Goal: Obtain resource: Download file/media

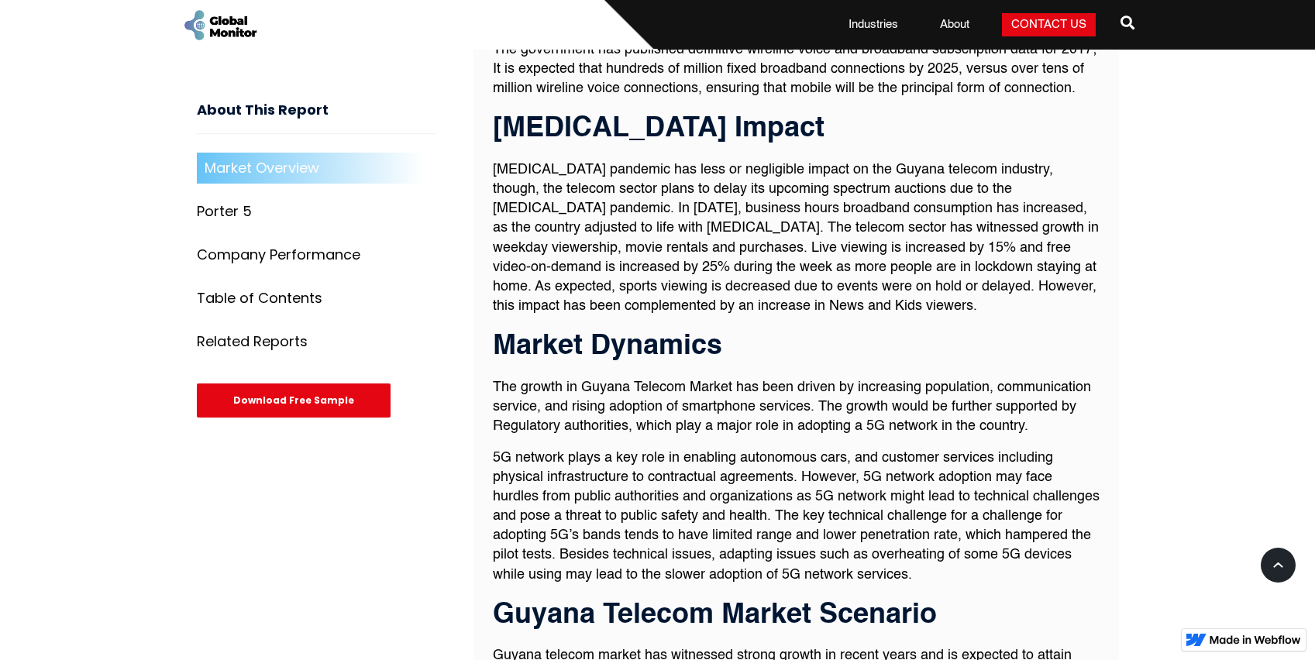
scroll to position [943, 0]
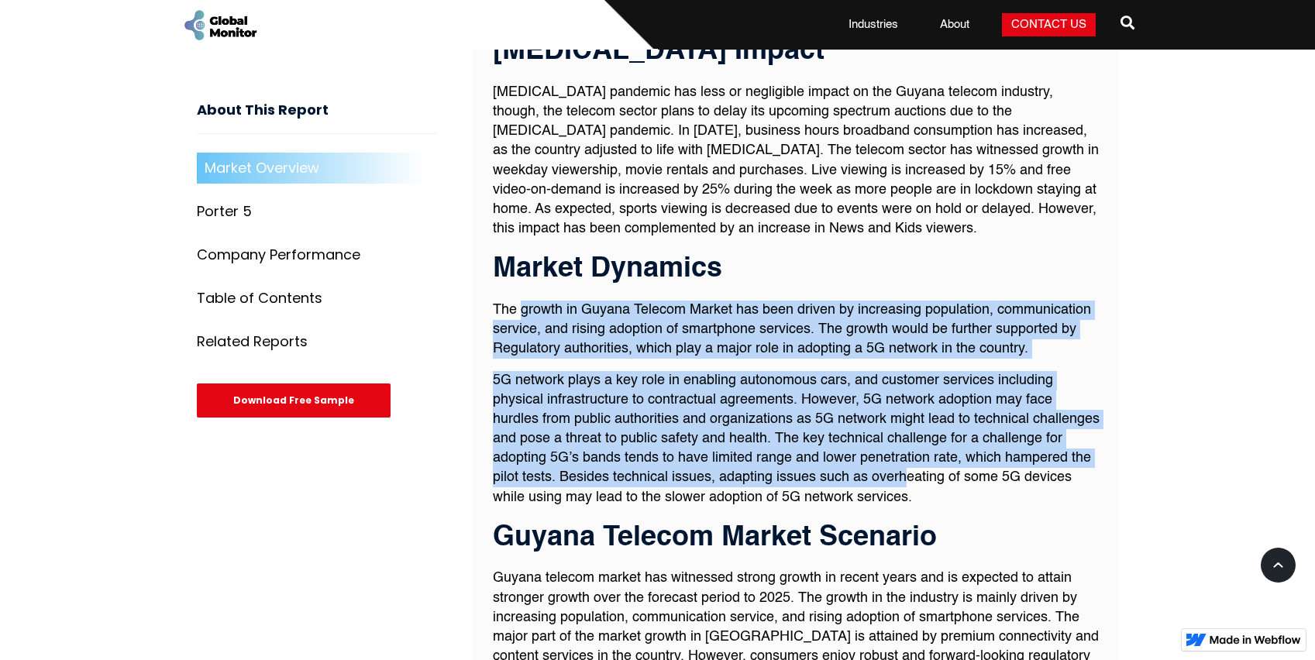
drag, startPoint x: 521, startPoint y: 313, endPoint x: 998, endPoint y: 485, distance: 506.5
click at [998, 483] on div "Market Overview Guyana Telecom Market has witnessed strong growth in recent yea…" at bounding box center [796, 420] width 607 height 1389
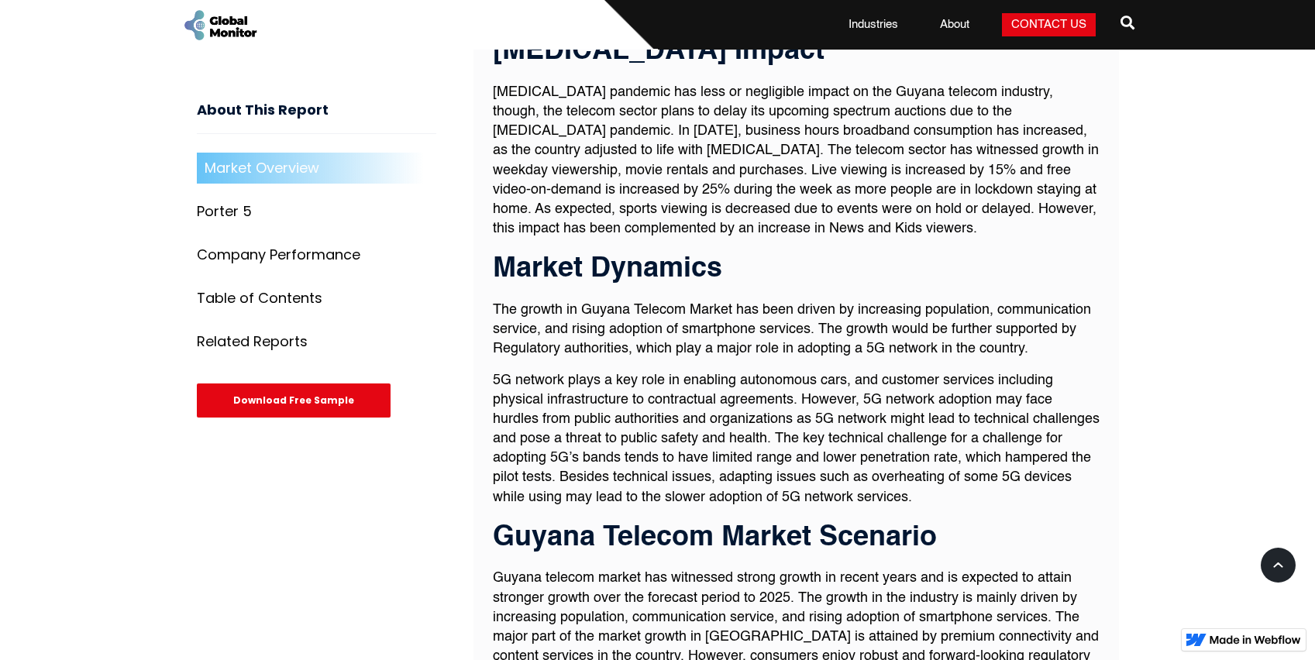
click at [997, 487] on p "5G network plays a key role in enabling autonomous cars, and customer services …" at bounding box center [796, 439] width 607 height 136
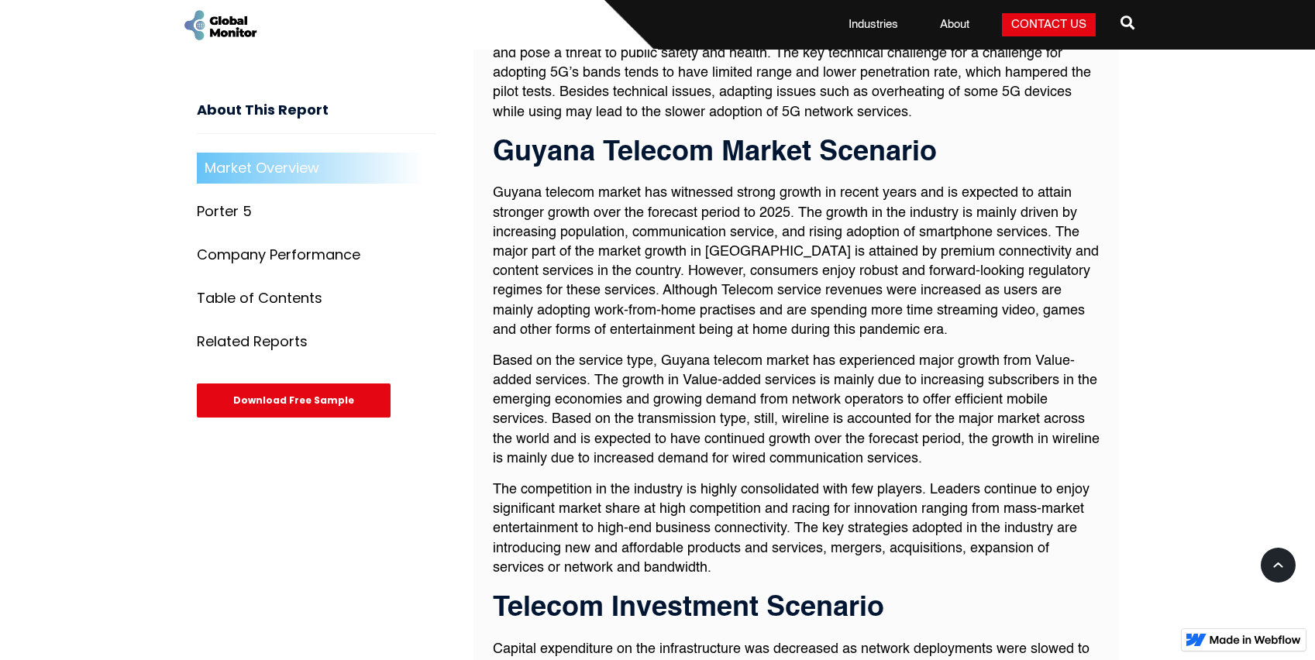
scroll to position [1330, 0]
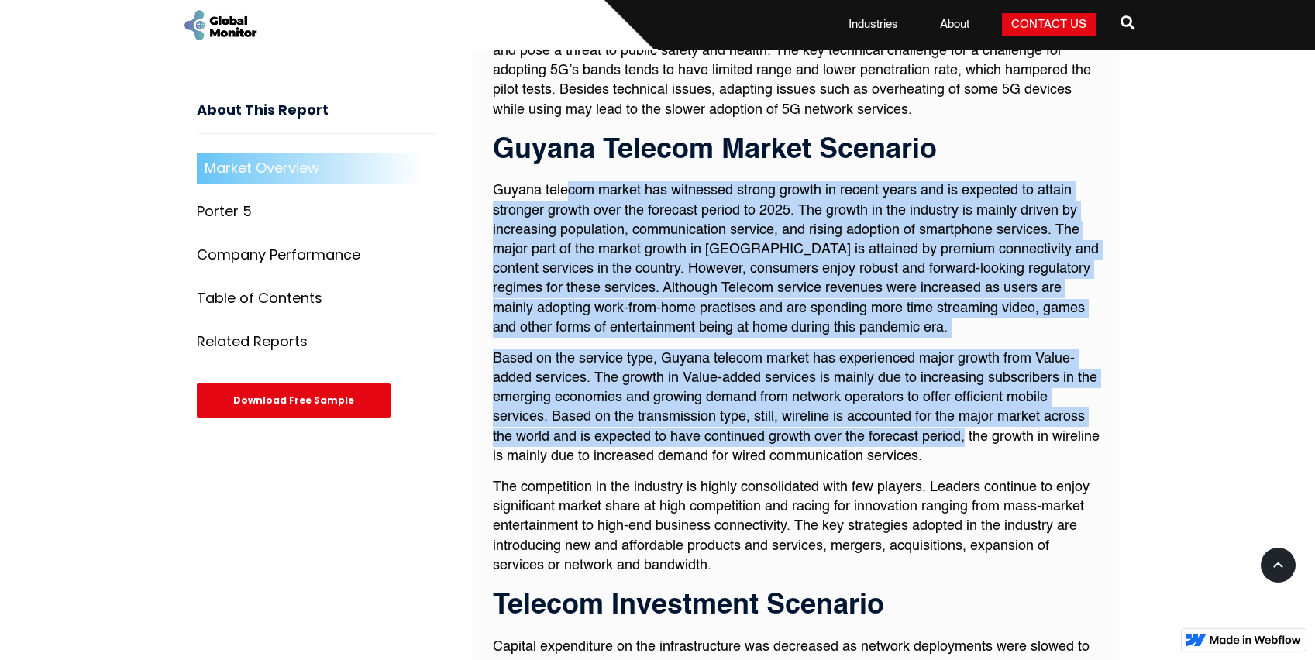
drag, startPoint x: 570, startPoint y: 190, endPoint x: 963, endPoint y: 445, distance: 468.2
click at [963, 445] on div "Market Overview Guyana Telecom Market has witnessed strong growth in recent yea…" at bounding box center [796, 32] width 607 height 1389
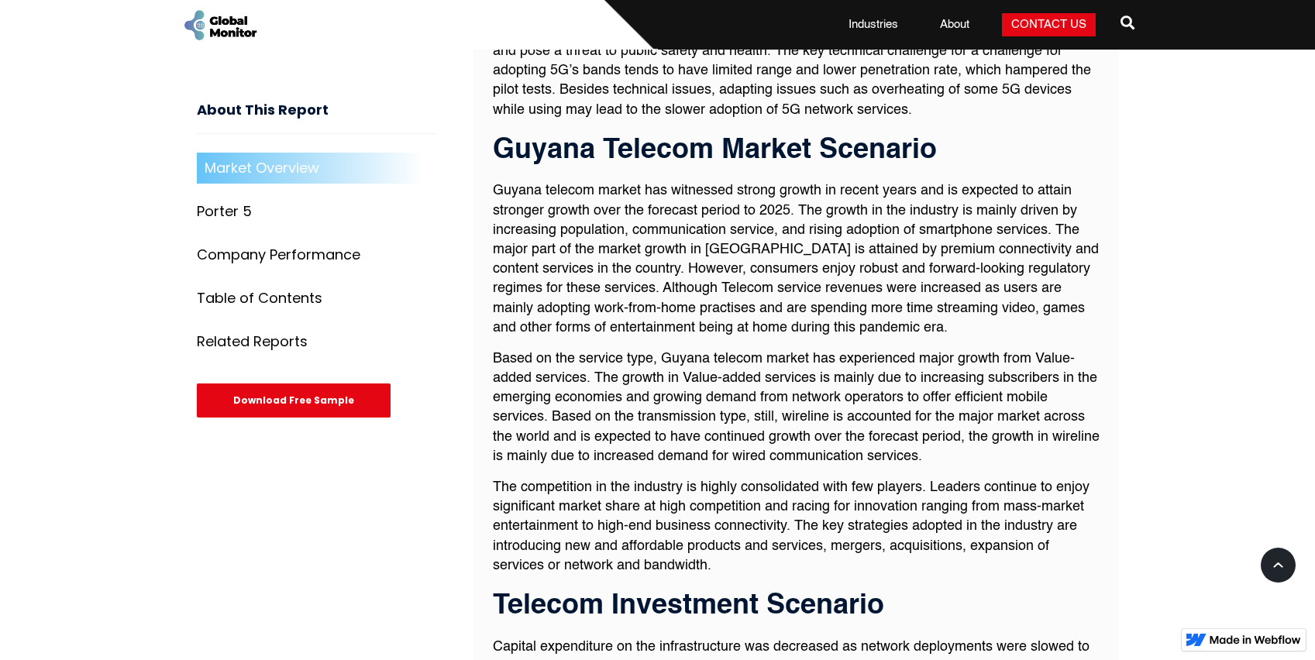
click at [962, 456] on p "Based on the service type, Guyana telecom market has experienced major growth f…" at bounding box center [796, 407] width 607 height 117
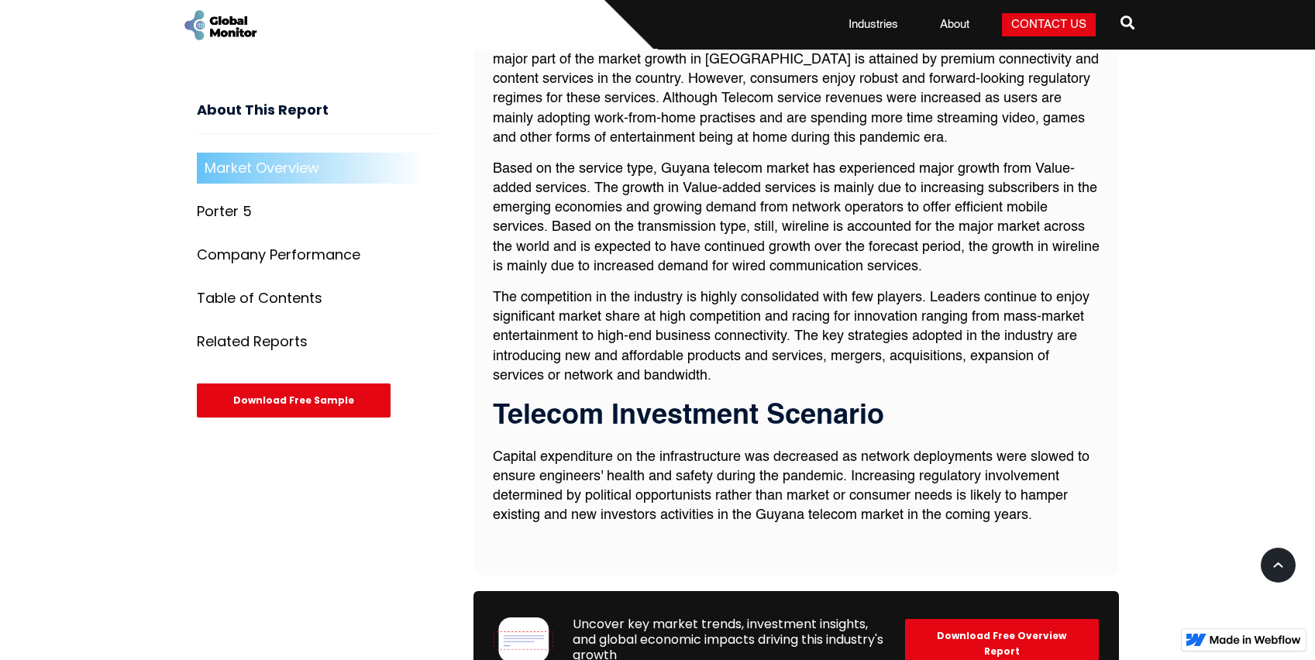
scroll to position [1795, 0]
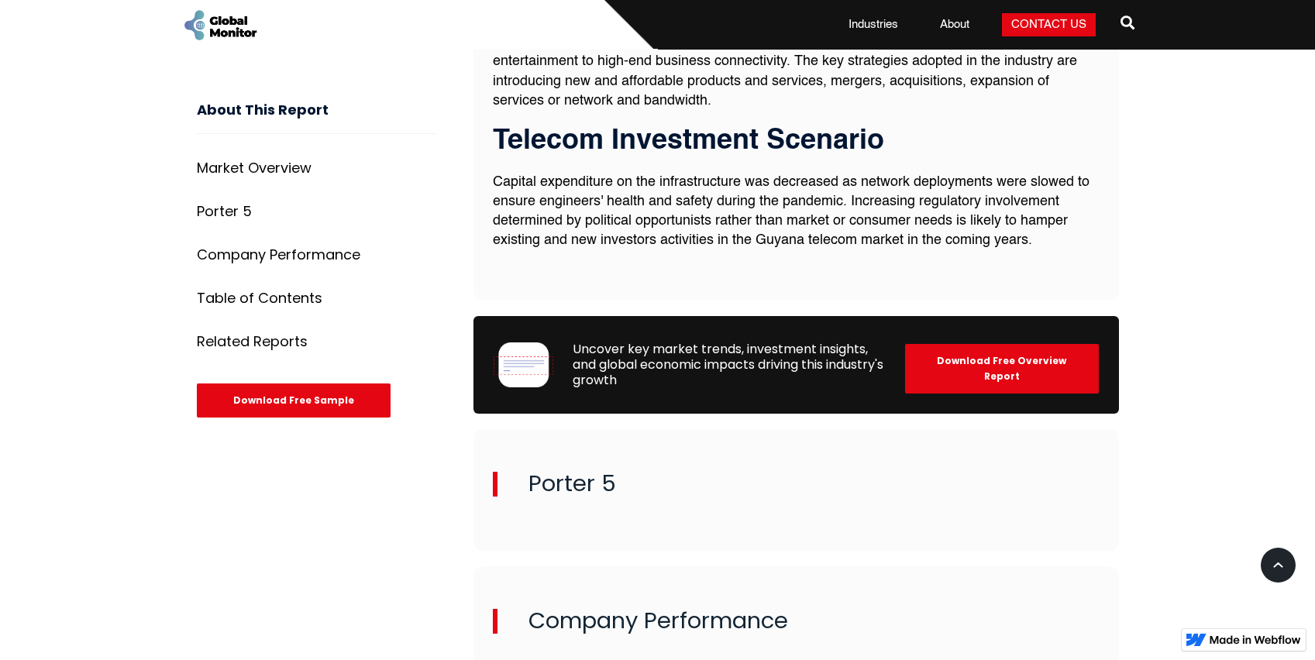
click at [347, 389] on div "Download Free Sample" at bounding box center [294, 400] width 194 height 34
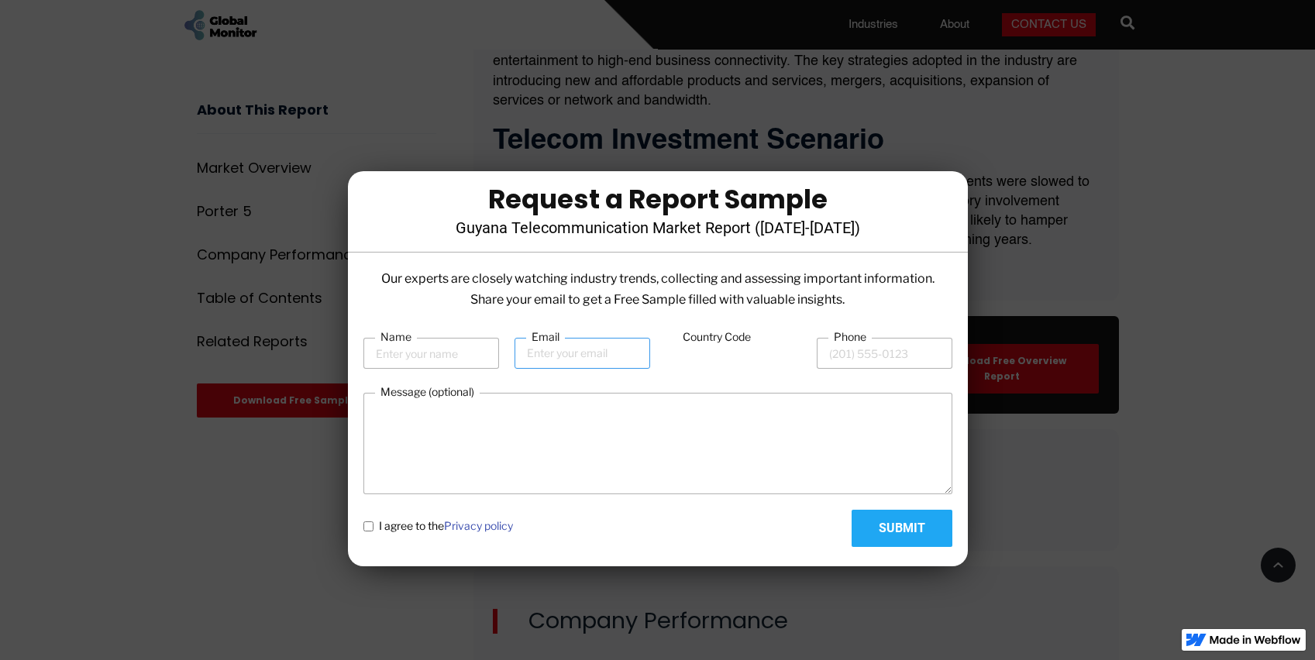
click at [598, 363] on input "Email" at bounding box center [582, 353] width 136 height 31
click at [1021, 239] on div at bounding box center [657, 330] width 1315 height 660
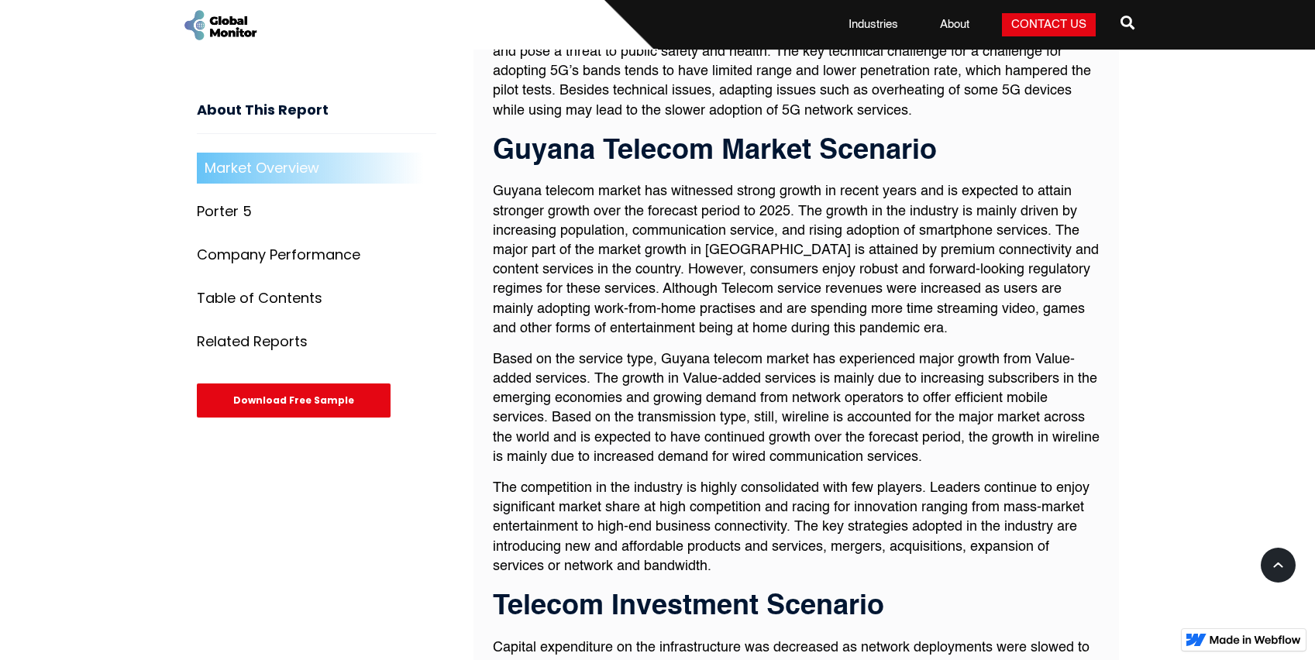
scroll to position [1330, 0]
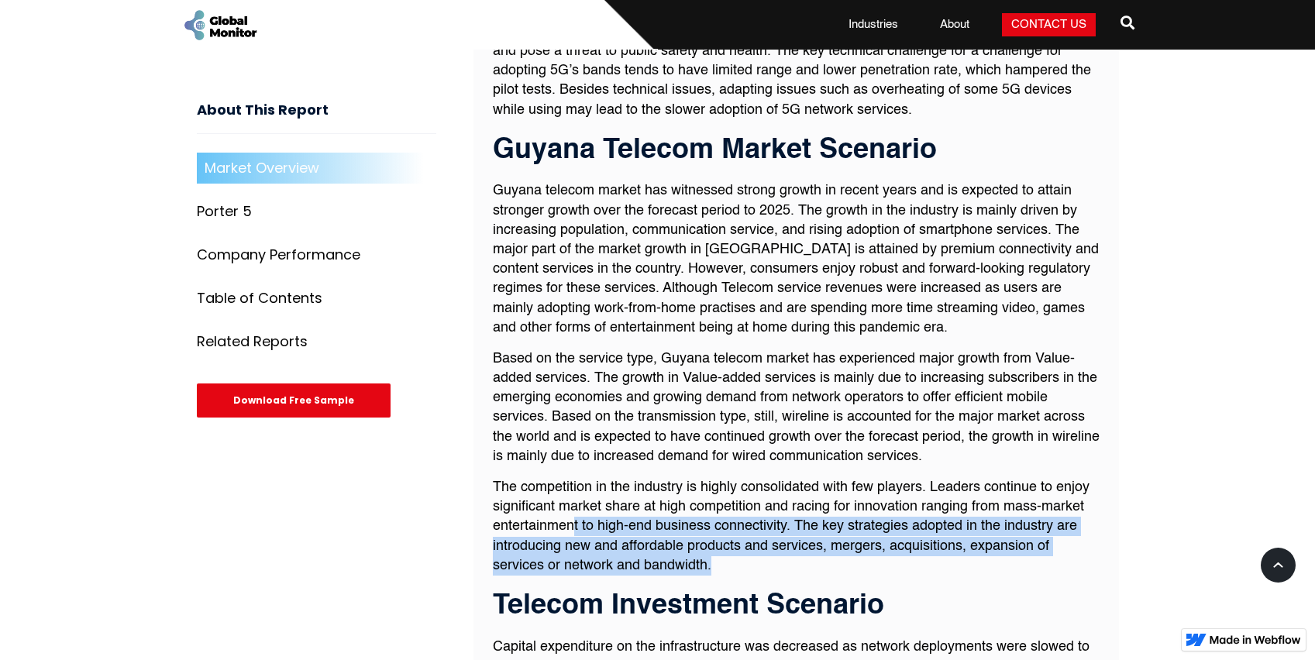
drag, startPoint x: 741, startPoint y: 573, endPoint x: 572, endPoint y: 535, distance: 172.5
click at [572, 535] on p "The competition in the industry is highly consolidated with few players. Leader…" at bounding box center [796, 527] width 607 height 98
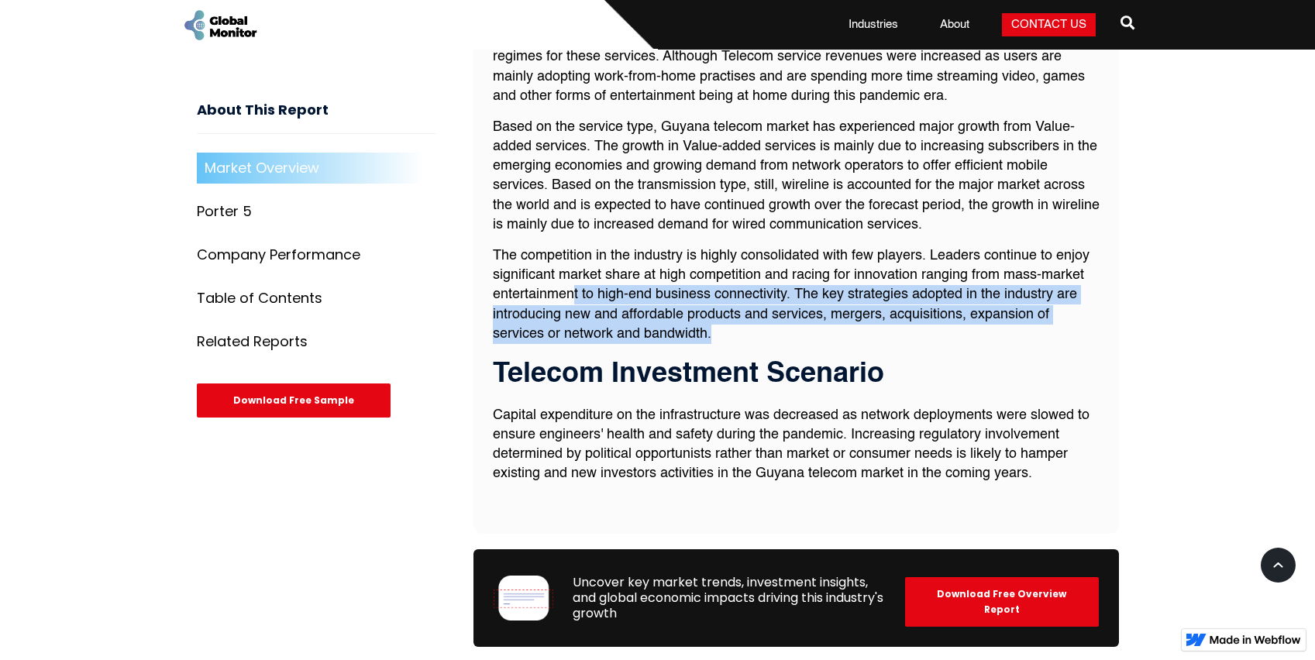
scroll to position [1562, 0]
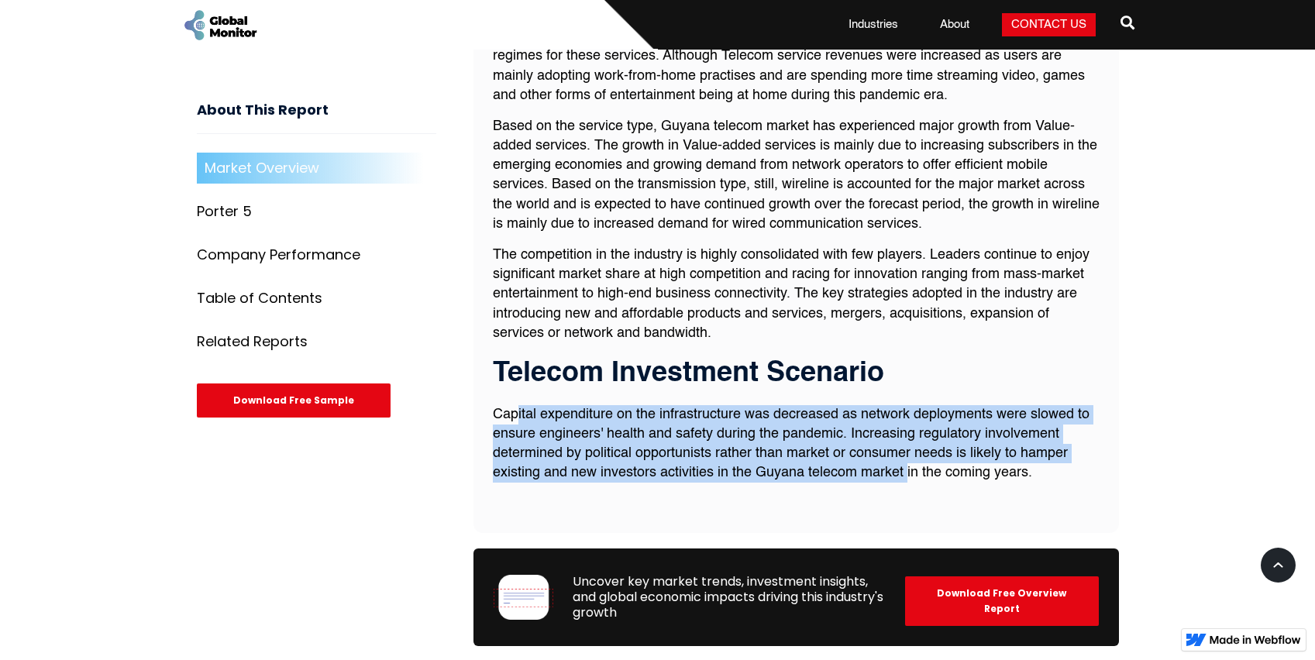
drag, startPoint x: 521, startPoint y: 419, endPoint x: 910, endPoint y: 471, distance: 392.3
click at [909, 472] on p "Capital expenditure on the infrastructure was decreased as network deployments …" at bounding box center [796, 444] width 607 height 78
click at [910, 471] on p "Capital expenditure on the infrastructure was decreased as network deployments …" at bounding box center [796, 444] width 607 height 78
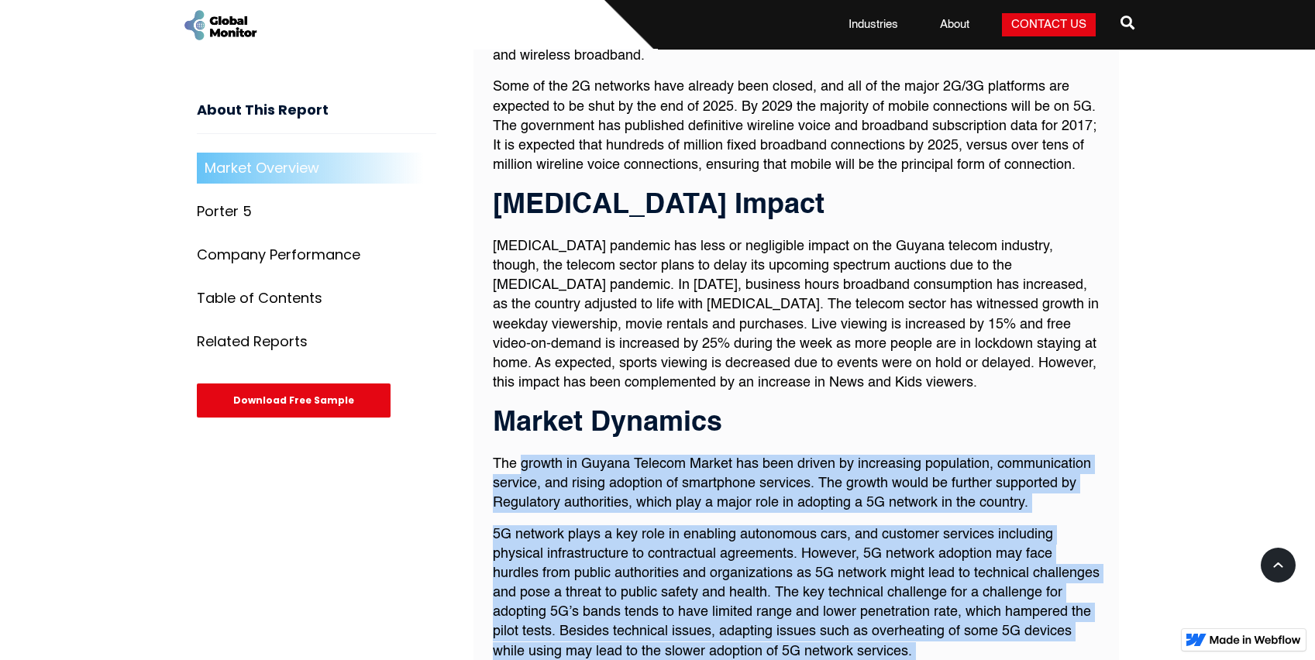
scroll to position [788, 0]
drag, startPoint x: 1041, startPoint y: 475, endPoint x: 486, endPoint y: 401, distance: 559.5
click at [486, 401] on div "Market Overview Market Overview Guyana Telecom Market has witnessed strong grow…" at bounding box center [795, 553] width 645 height 1511
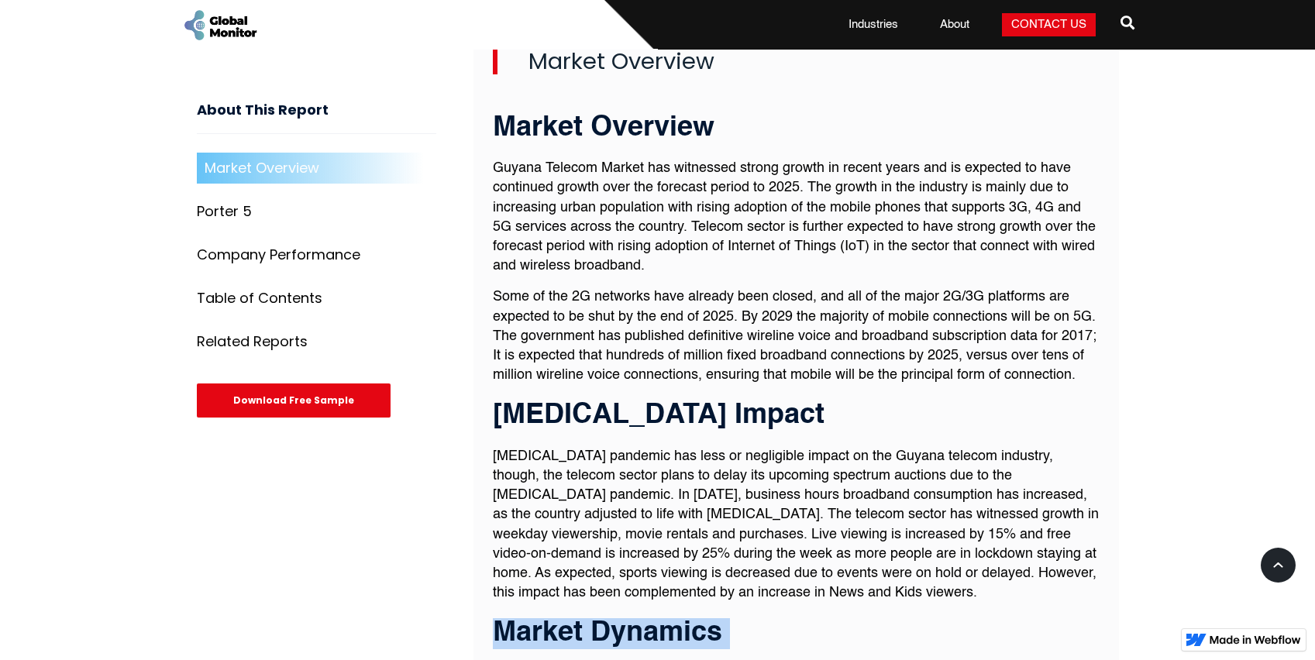
scroll to position [555, 0]
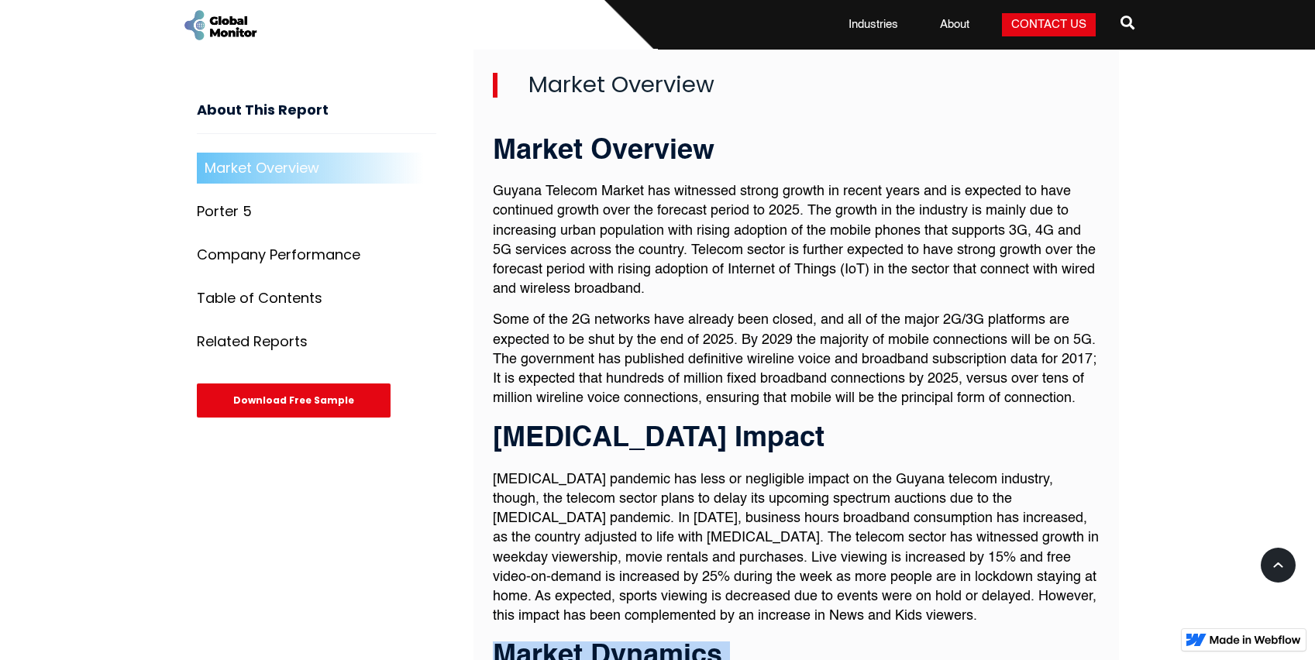
copy div "Loremi Dolorsit Ame consec ad Elitse Doeiusm Tempor inc utla etdolo ma aliquaen…"
